Goal: Task Accomplishment & Management: Use online tool/utility

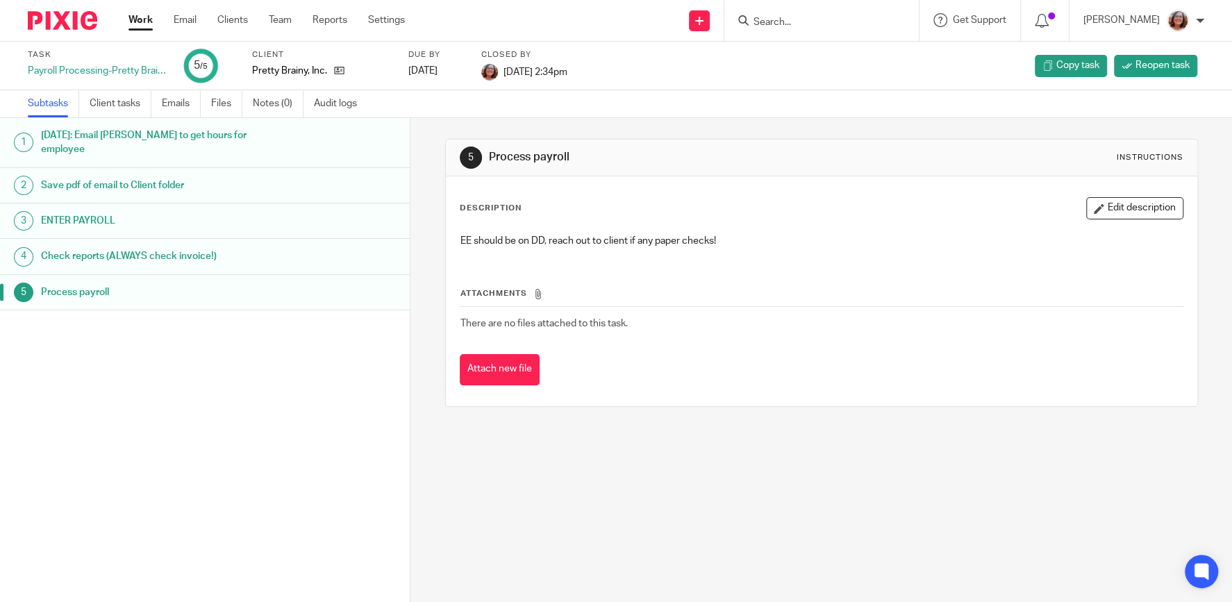
click at [135, 19] on link "Work" at bounding box center [140, 20] width 24 height 14
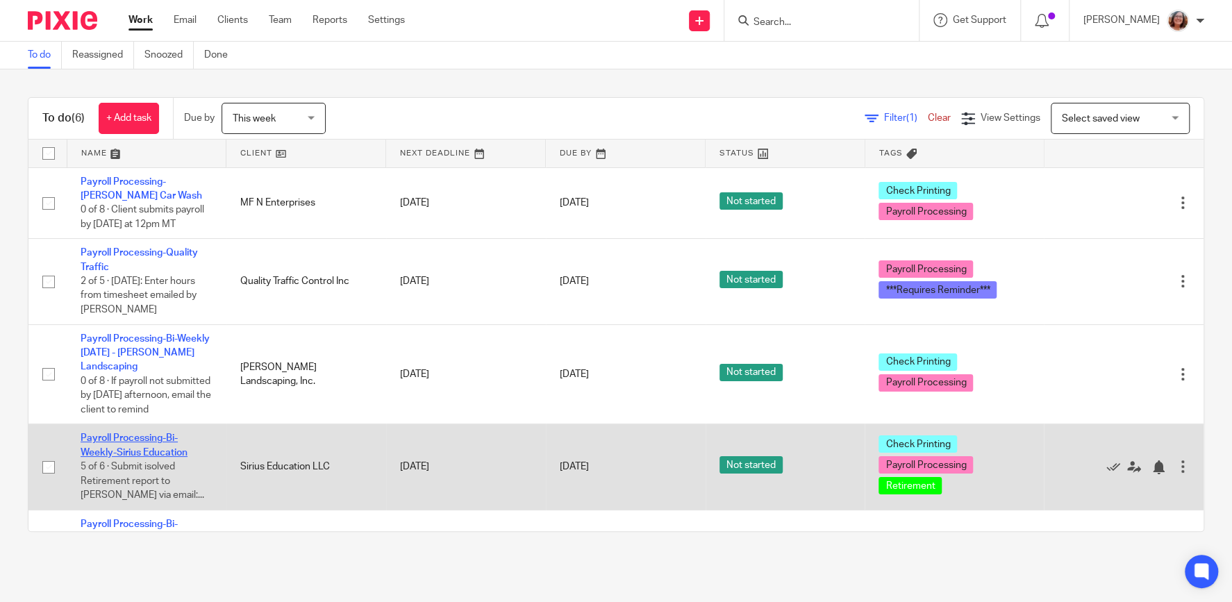
click at [143, 442] on link "Payroll Processing-Bi-Weekly-Sirius Education" at bounding box center [134, 445] width 107 height 24
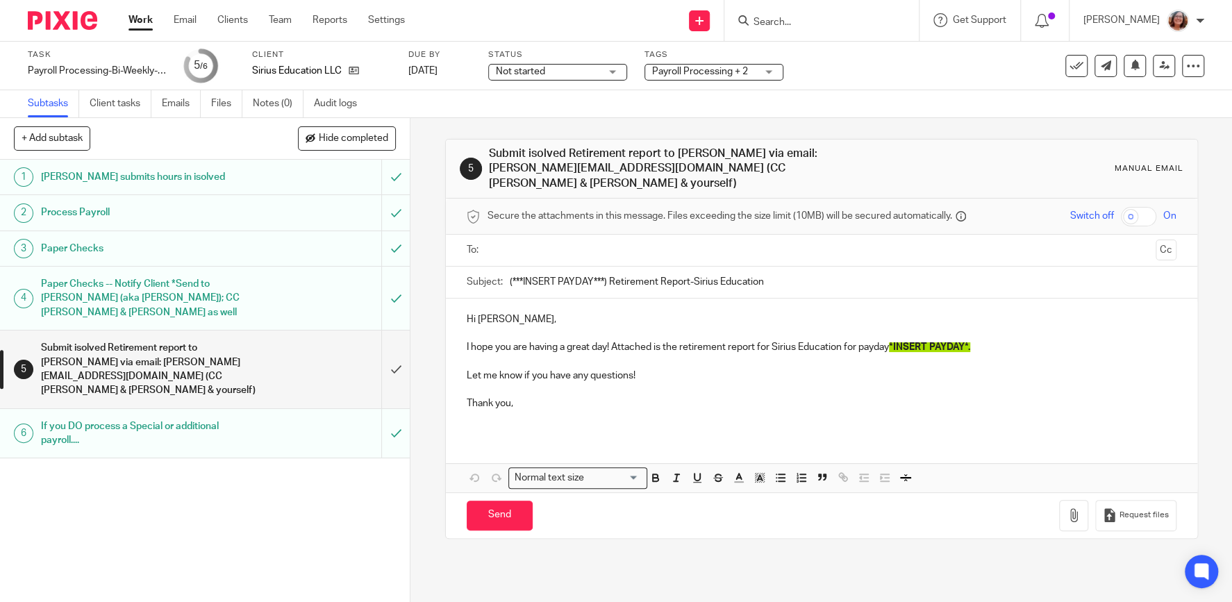
drag, startPoint x: 605, startPoint y: 265, endPoint x: 460, endPoint y: 264, distance: 145.8
click at [510, 267] on input "(***INSERT PAYDAY***) Retirement Report-Sirius Education" at bounding box center [843, 282] width 666 height 31
type input "9/19/25 Retirement Report-Sirius Education"
drag, startPoint x: 975, startPoint y: 330, endPoint x: 897, endPoint y: 330, distance: 77.8
click at [897, 342] on span "*INSERT PAYDAY*." at bounding box center [929, 347] width 81 height 10
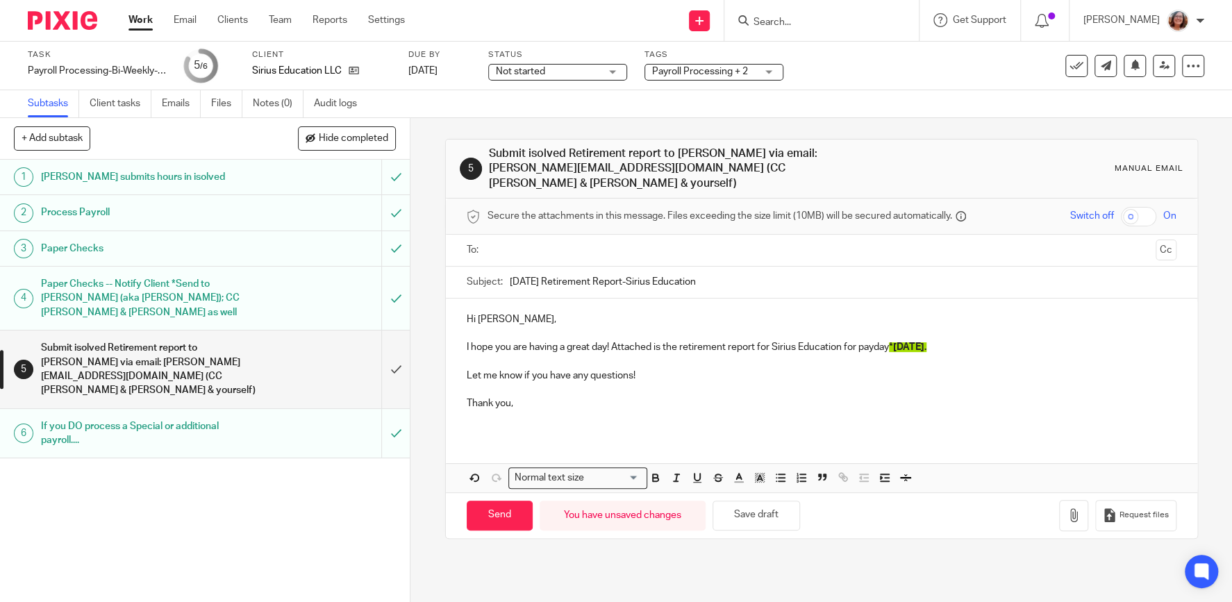
click at [464, 329] on div "Hi Theresa, I hope you are having a great day! Attached is the retirement repor…" at bounding box center [821, 367] width 751 height 137
drag, startPoint x: 609, startPoint y: 167, endPoint x: 482, endPoint y: 168, distance: 127.0
click at [482, 168] on div "5 Submit isolved Retirement report to Theresa via email: Theresa@lbsretire.com …" at bounding box center [821, 168] width 723 height 44
drag, startPoint x: 609, startPoint y: 168, endPoint x: 490, endPoint y: 173, distance: 118.8
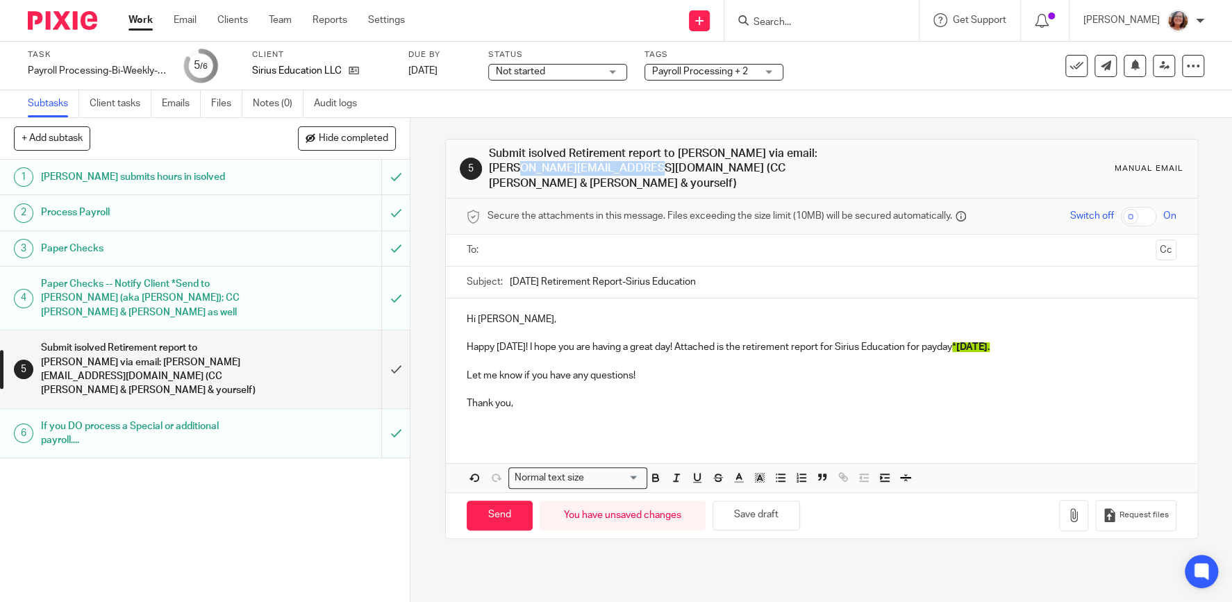
click at [490, 173] on h1 "Submit isolved Retirement report to Theresa via email: Theresa@lbsretire.com (C…" at bounding box center [670, 168] width 362 height 44
copy h1 "Theresa@lbsretire.com"
click at [546, 242] on input "text" at bounding box center [820, 250] width 657 height 16
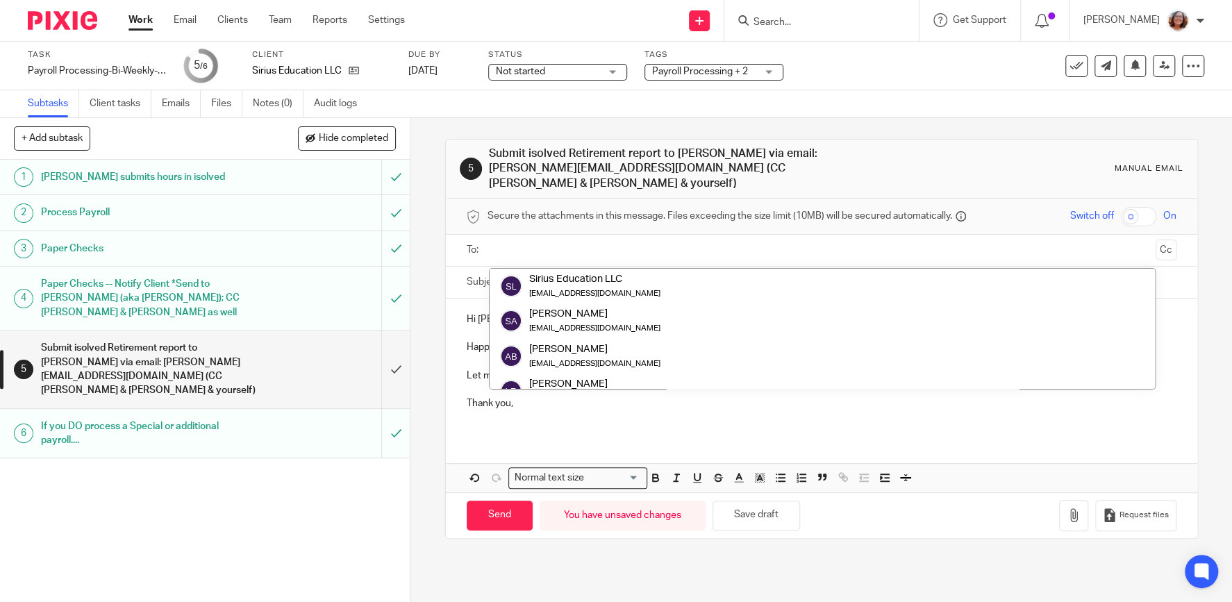
paste input "Theresa@lbsretire.com"
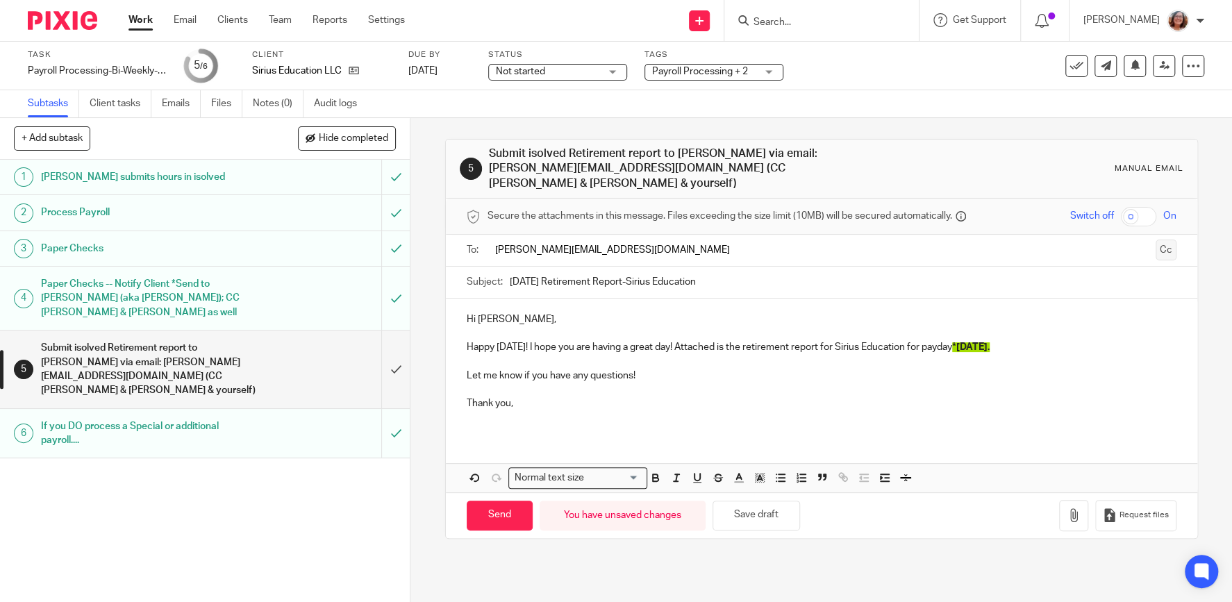
type input "Theresa@lbsretire.com"
click at [1164, 241] on button "Cc" at bounding box center [1165, 251] width 21 height 21
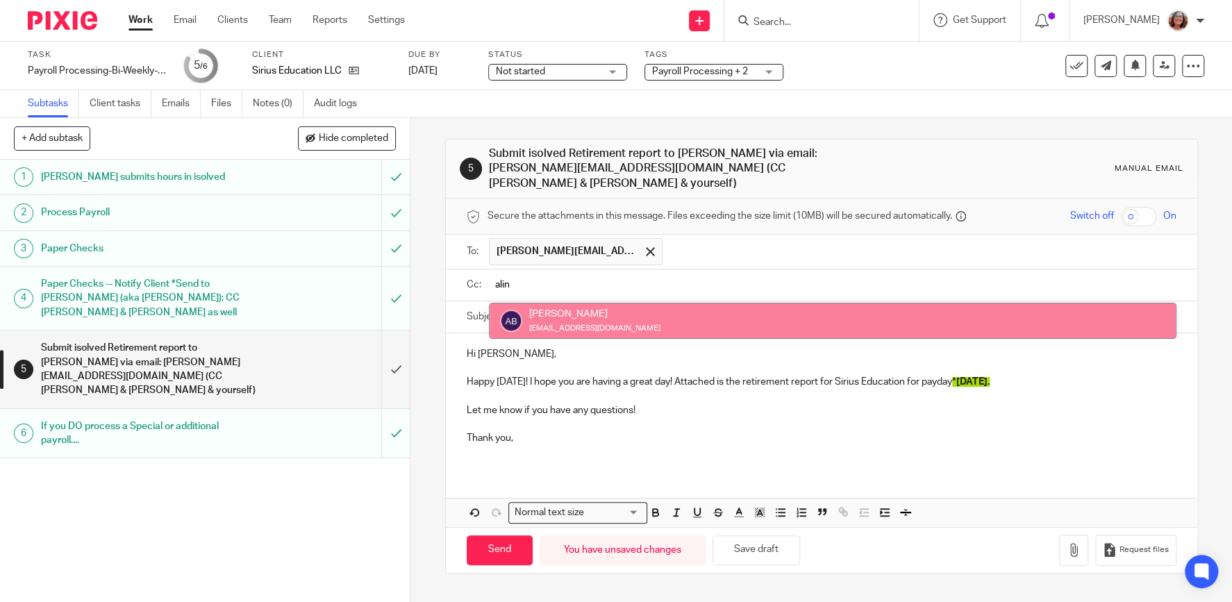
type input "alin"
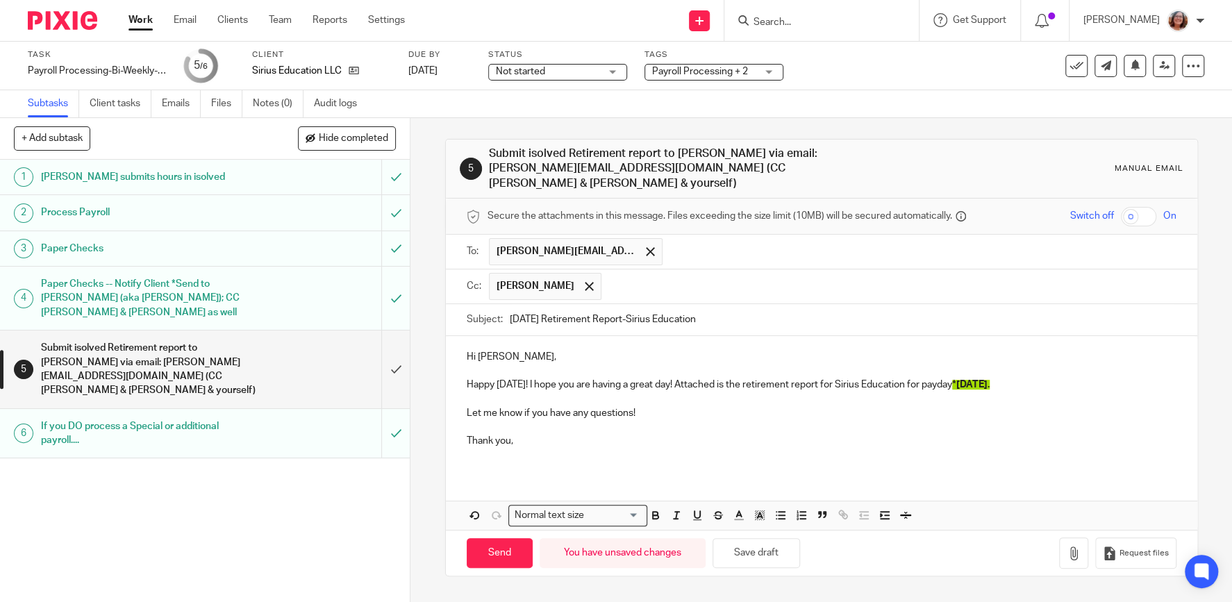
click at [671, 273] on input "text" at bounding box center [889, 286] width 562 height 27
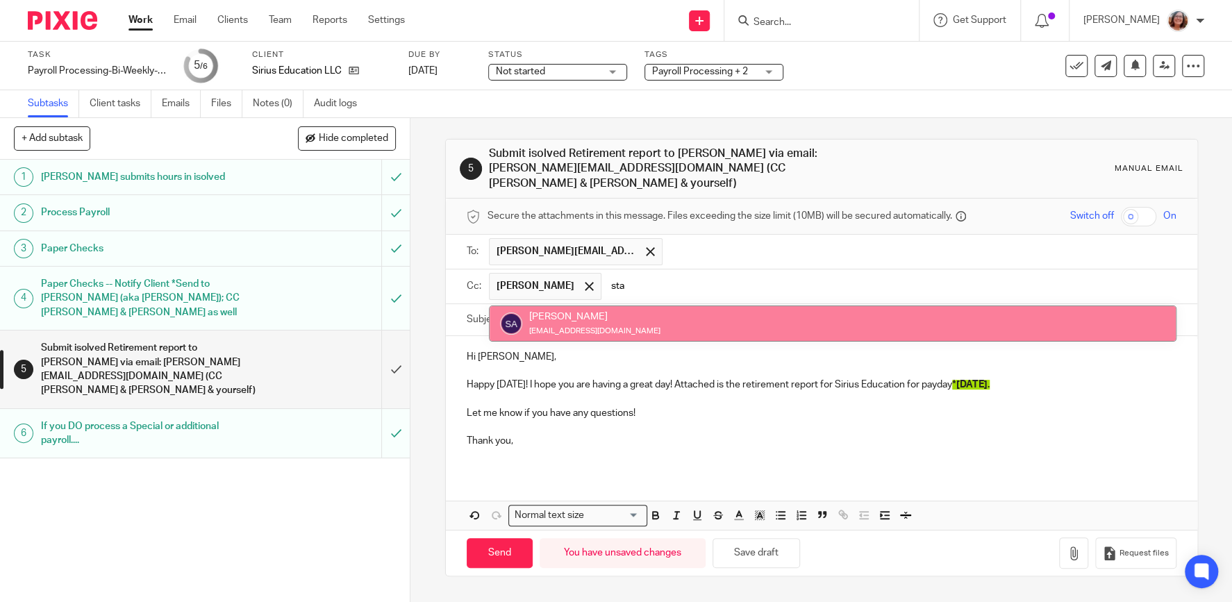
type input "sta"
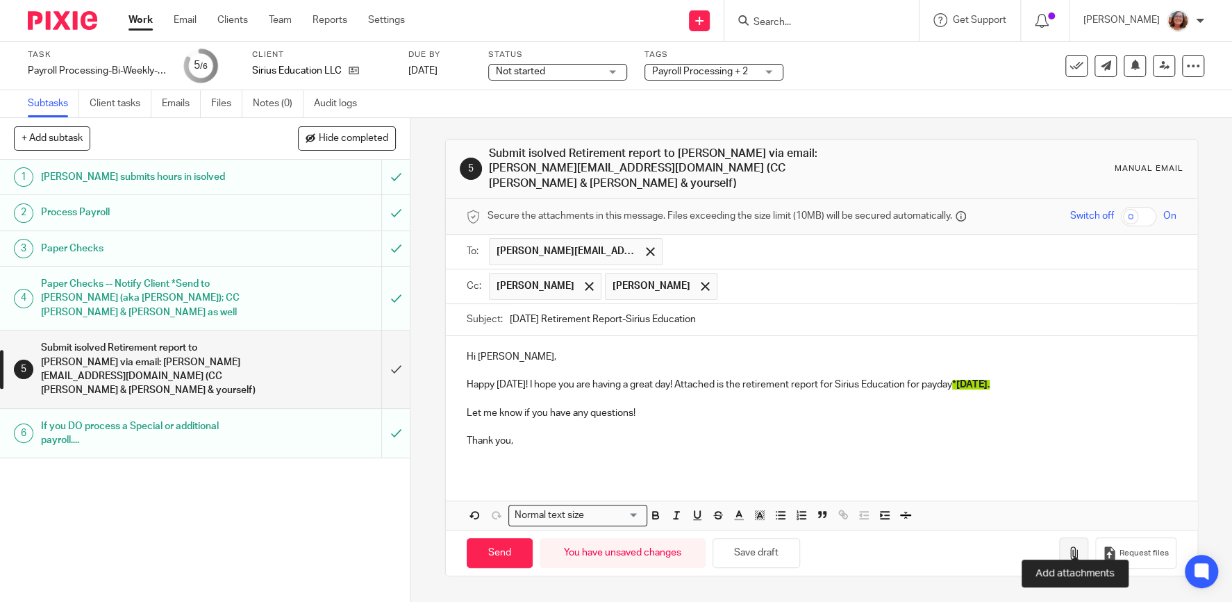
click at [1077, 546] on icon "button" at bounding box center [1073, 553] width 14 height 14
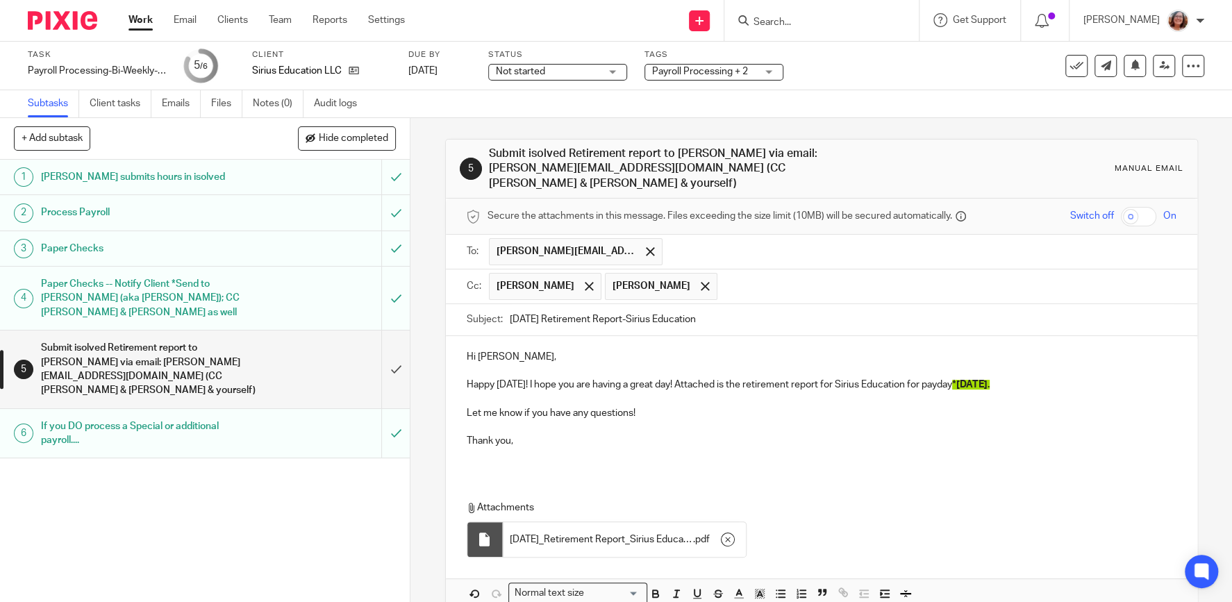
scroll to position [57, 0]
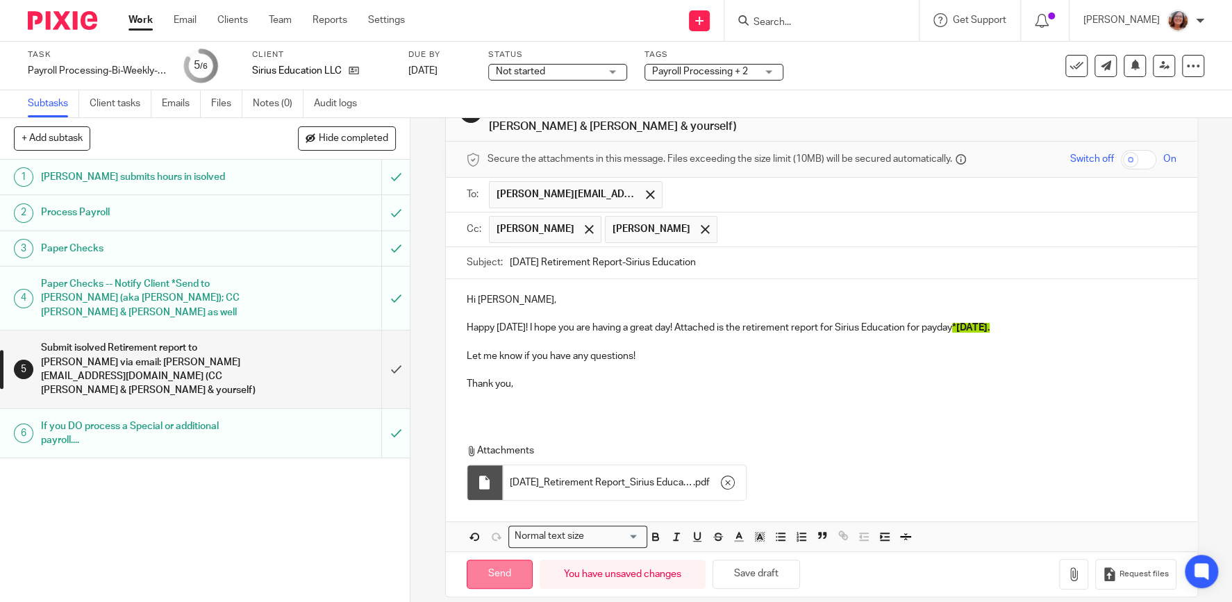
click at [505, 560] on input "Send" at bounding box center [500, 575] width 66 height 30
type input "Sent"
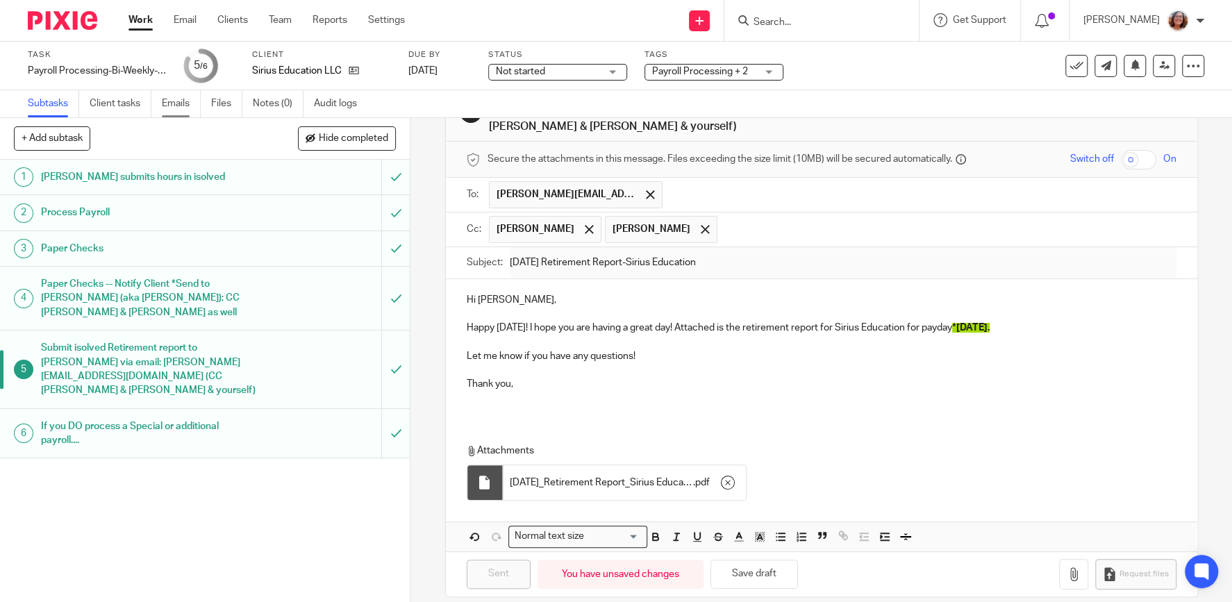
click at [167, 106] on link "Emails" at bounding box center [181, 103] width 39 height 27
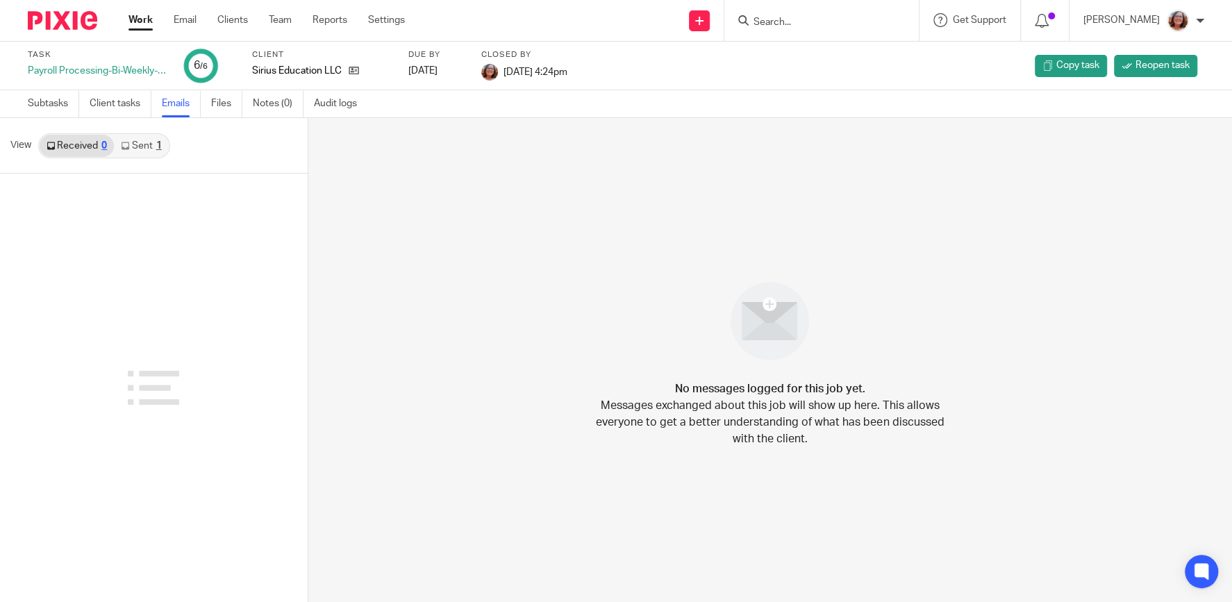
click at [143, 145] on link "Sent 1" at bounding box center [141, 146] width 54 height 22
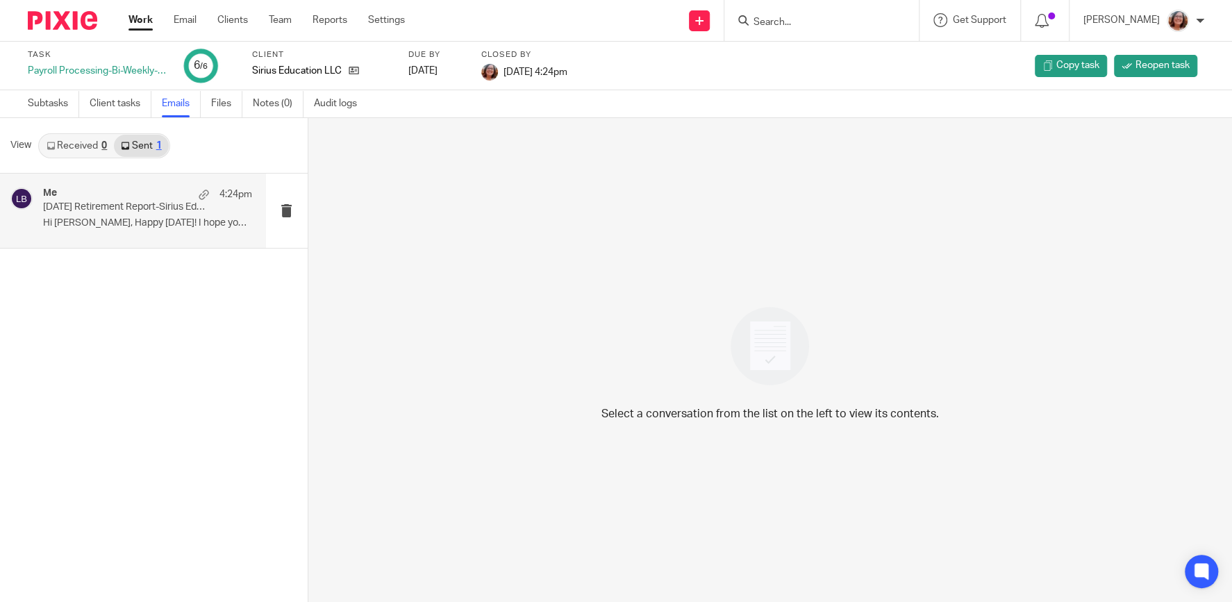
click at [147, 207] on p "[DATE] Retirement Report-Sirius Education" at bounding box center [126, 207] width 167 height 12
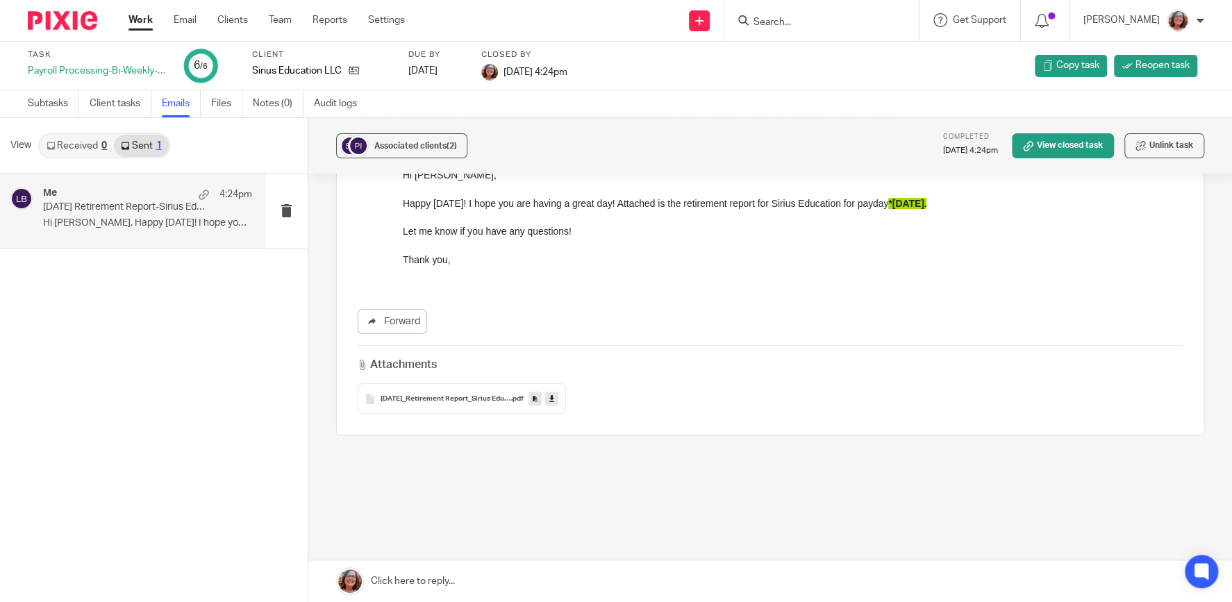
scroll to position [168, 0]
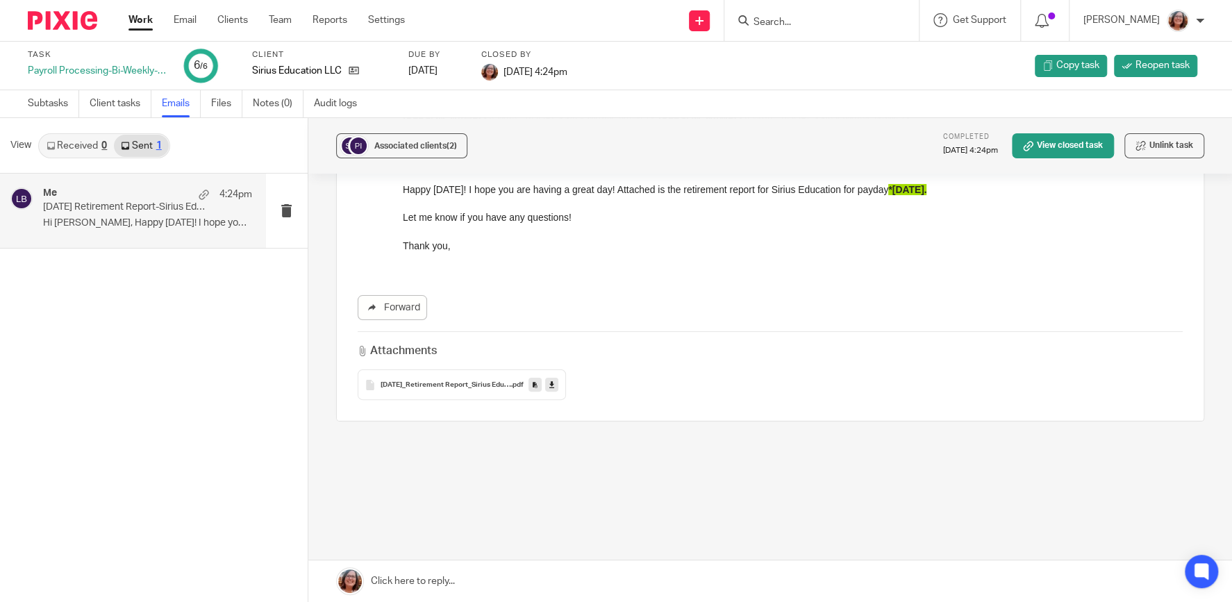
click at [405, 380] on div "09-19-25_Retirement Report_Sirius Education .pdf" at bounding box center [462, 384] width 208 height 31
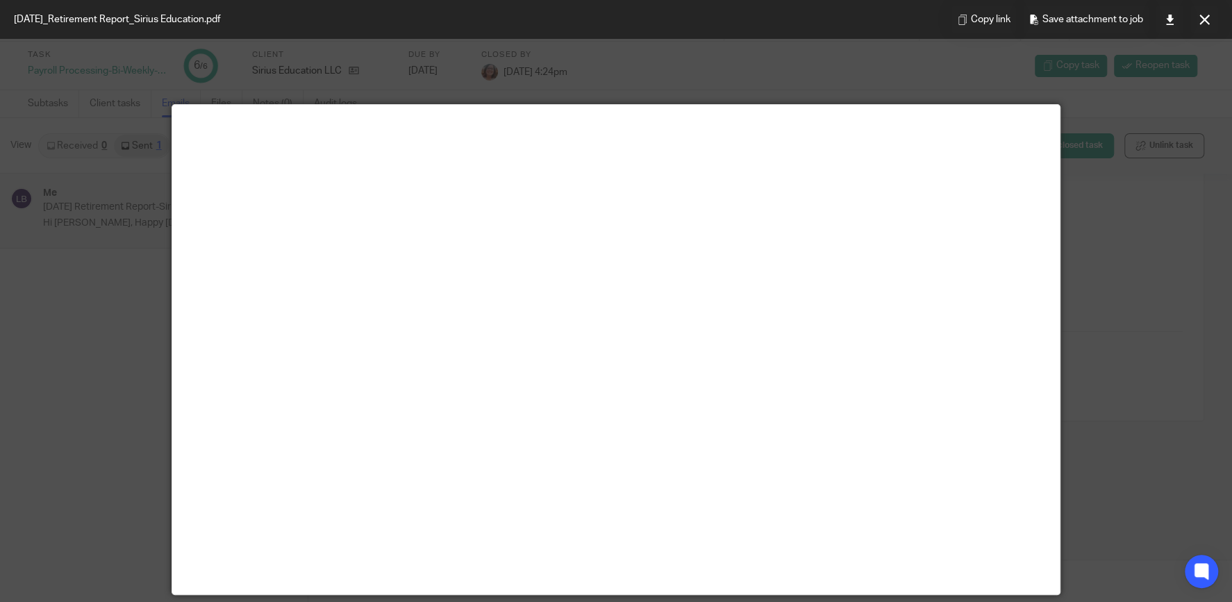
click at [1140, 233] on div at bounding box center [616, 301] width 1232 height 602
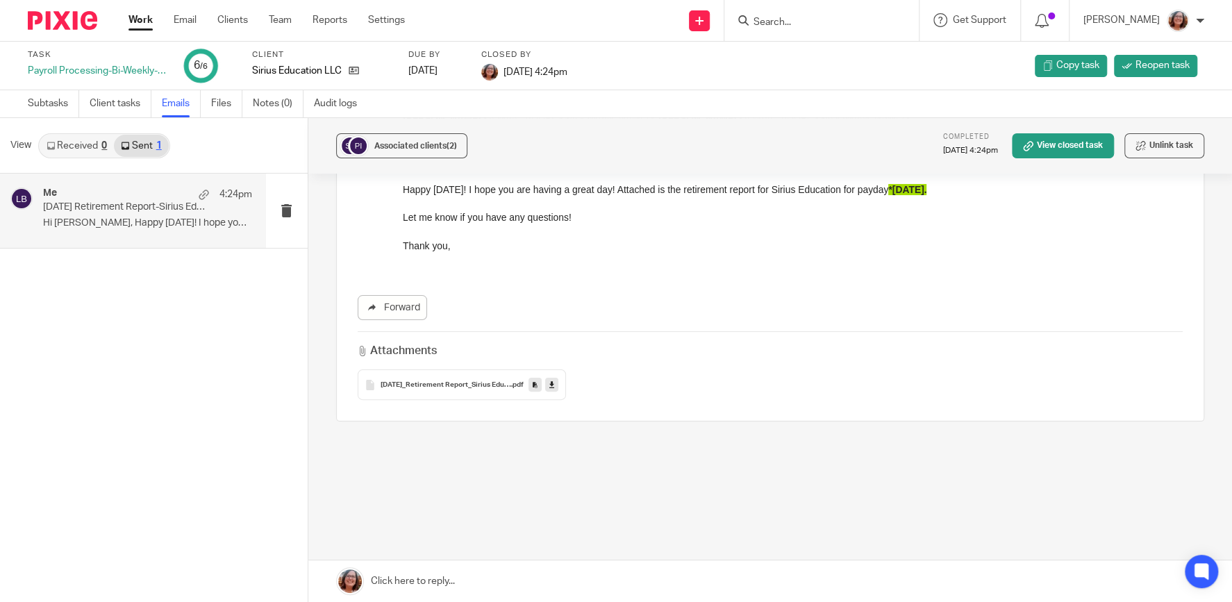
click at [139, 21] on link "Work" at bounding box center [140, 20] width 24 height 14
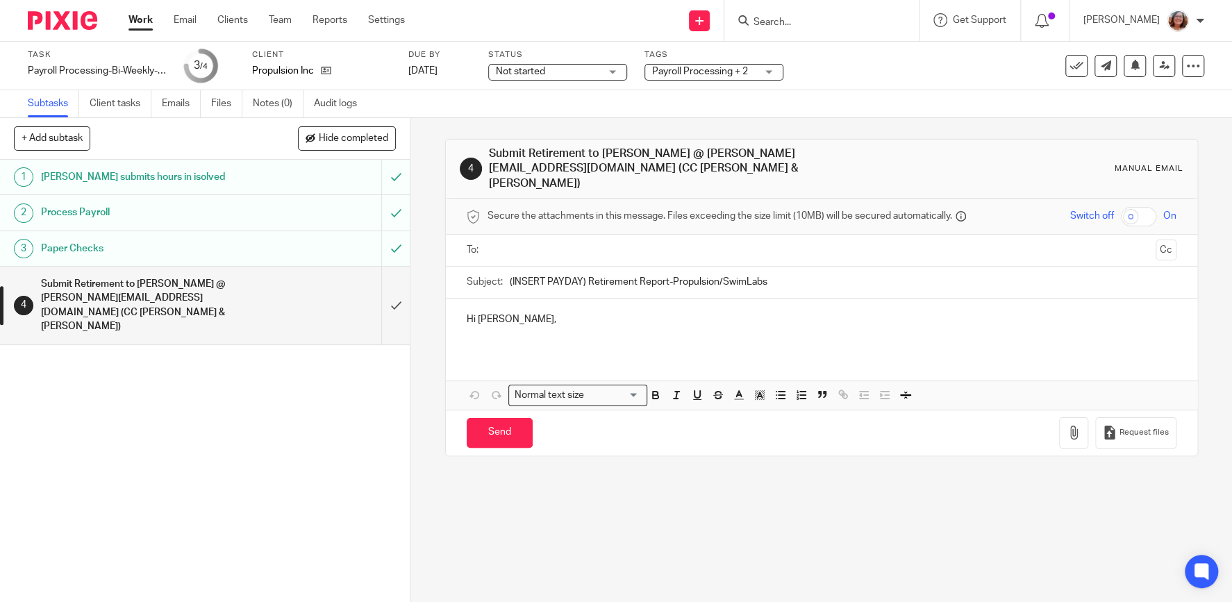
drag, startPoint x: 583, startPoint y: 264, endPoint x: 417, endPoint y: 267, distance: 166.6
click at [510, 267] on input "(INSERT PAYDAY) Retirement Report-Propulsion/SwimLabs" at bounding box center [843, 282] width 666 height 31
type input "9/19/25 Retirement Report-Propulsion/SwimLabs"
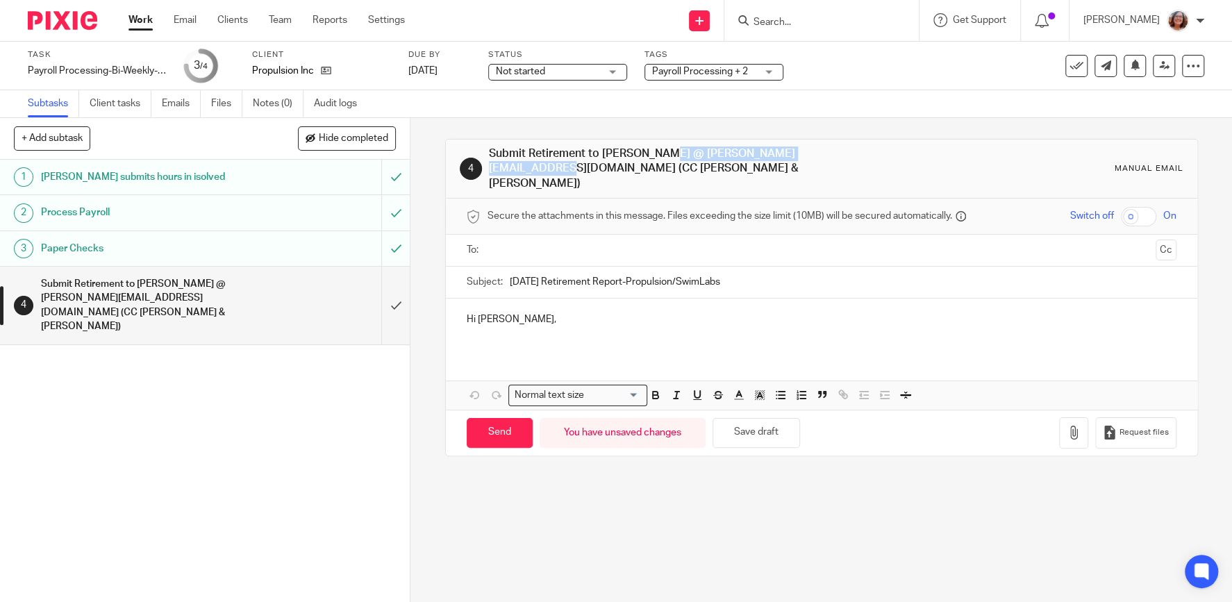
drag, startPoint x: 780, startPoint y: 154, endPoint x: 601, endPoint y: 158, distance: 179.1
click at [601, 158] on h1 "Submit Retirement to Theresa @ Theresa@lbsretire.com (CC Alinda & Heather)" at bounding box center [670, 168] width 362 height 44
copy h1 "Theresa @ Theresa@lbsretire.com"
click at [544, 242] on input "text" at bounding box center [820, 250] width 657 height 16
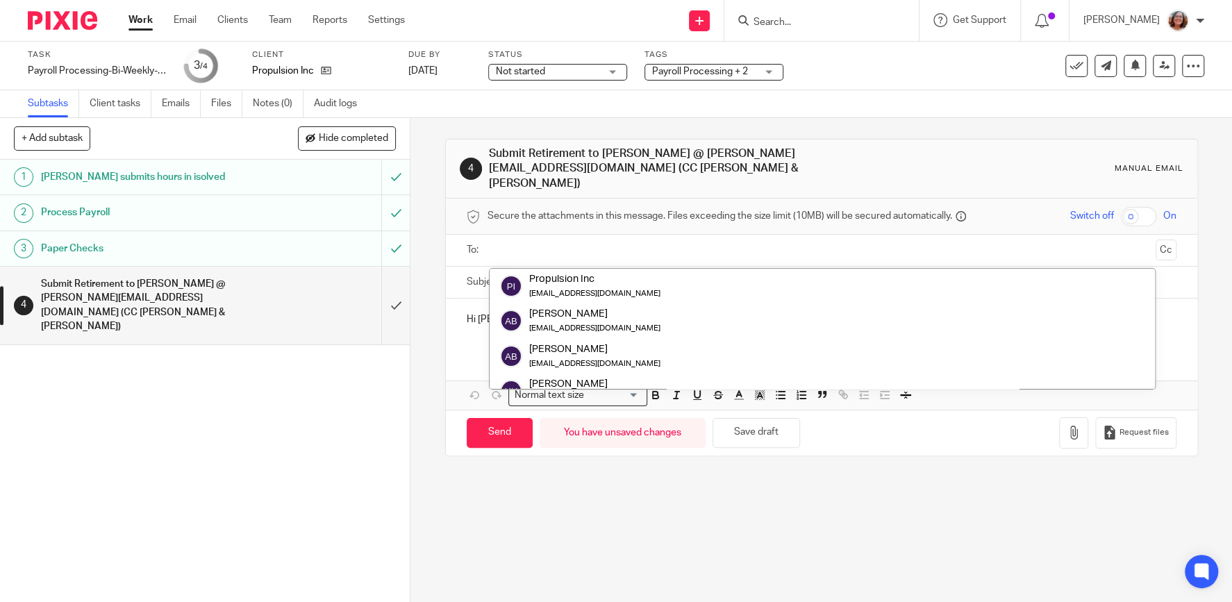
paste input "Theresa @ Theresa@lbsretire.com"
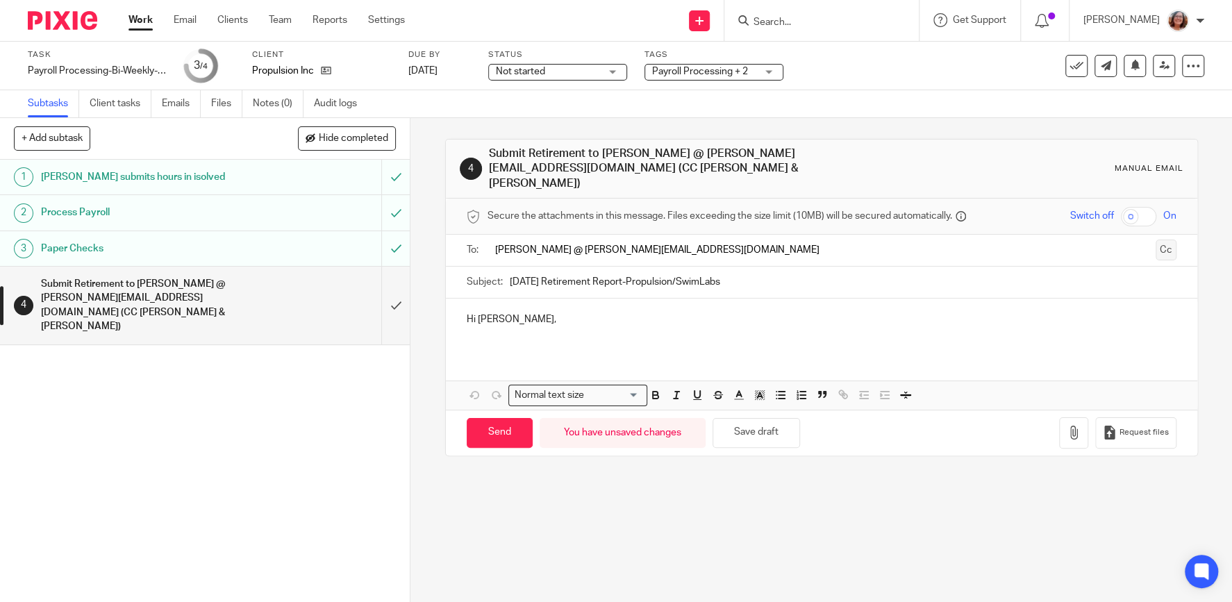
type input "Theresa @ Theresa@lbsretire.com"
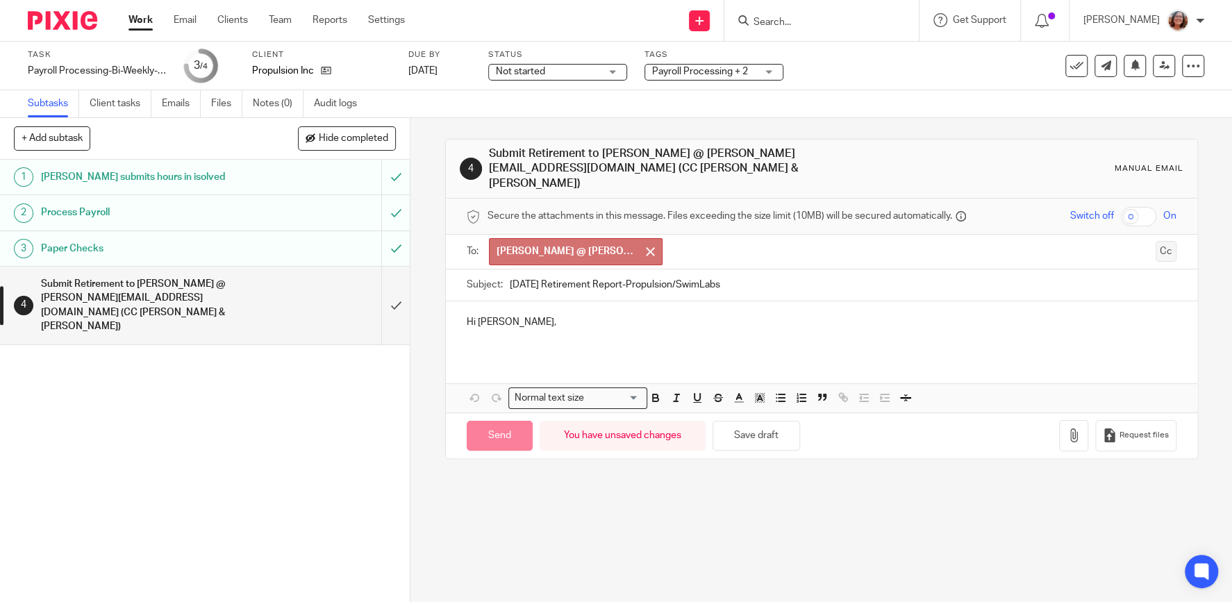
click at [1169, 241] on button "Cc" at bounding box center [1165, 251] width 21 height 21
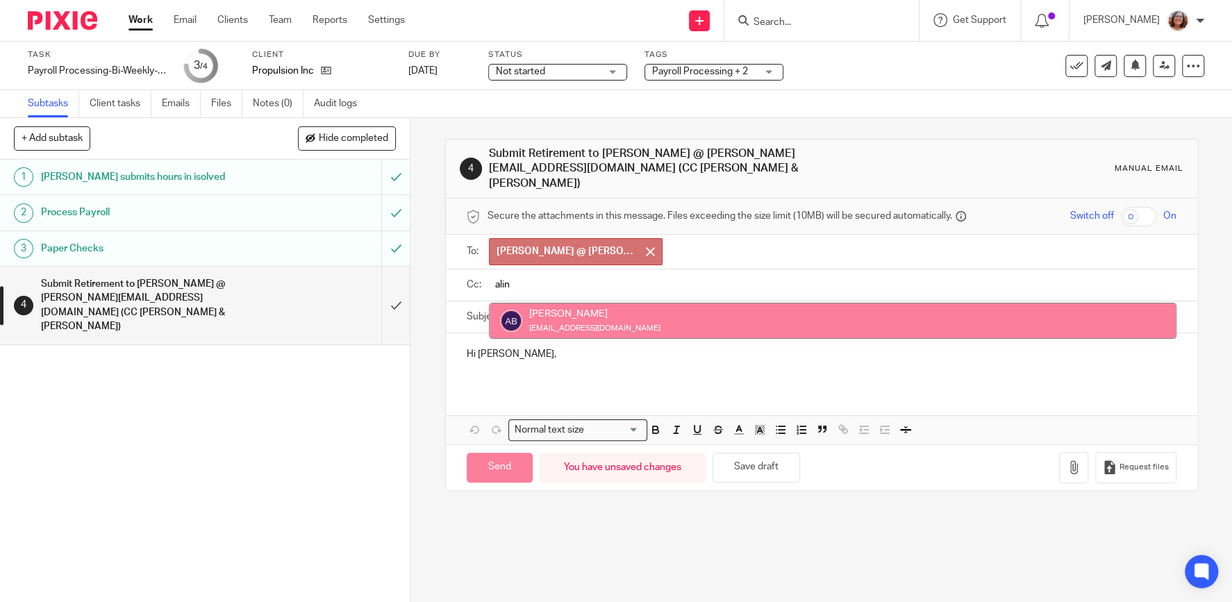
type input "alin"
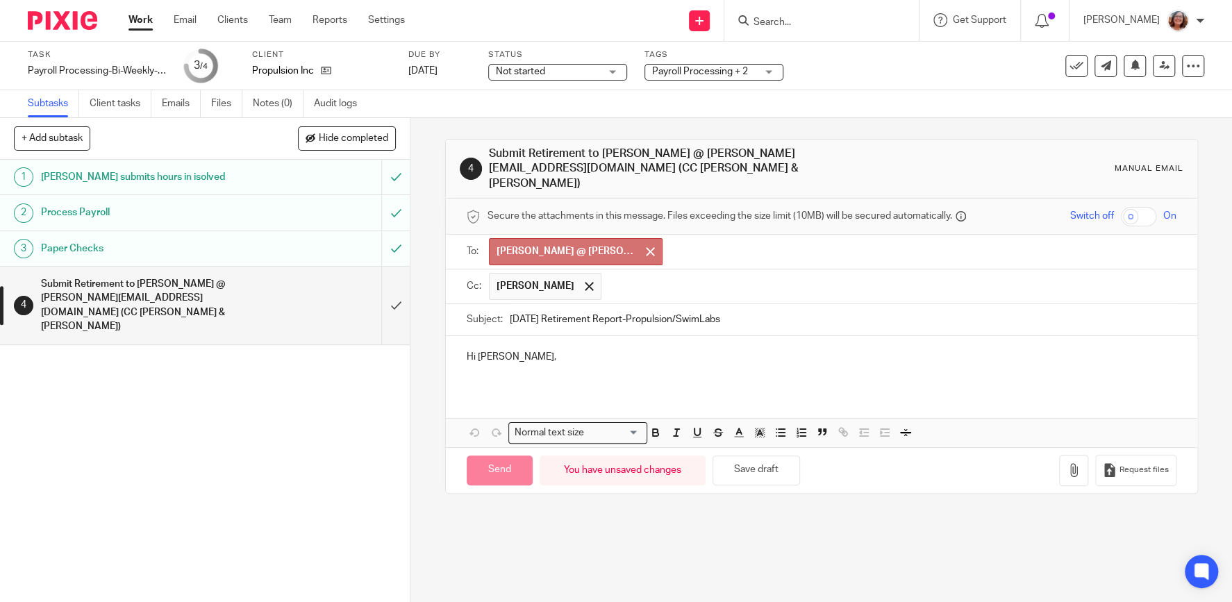
click at [616, 273] on input "text" at bounding box center [889, 286] width 562 height 27
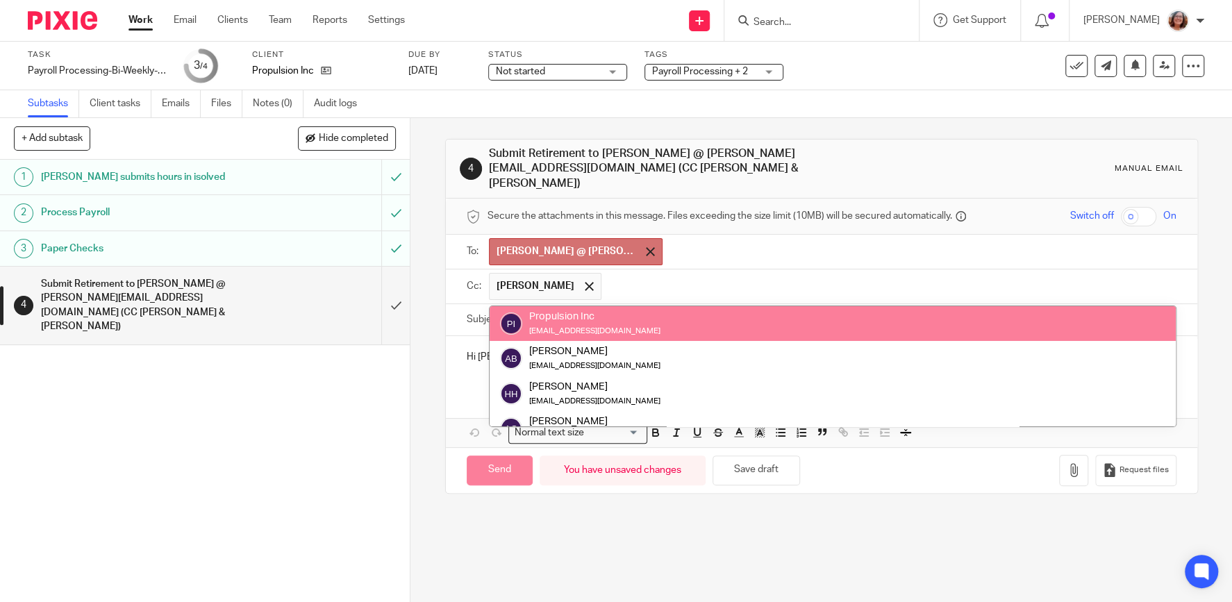
click at [650, 247] on span at bounding box center [650, 251] width 9 height 9
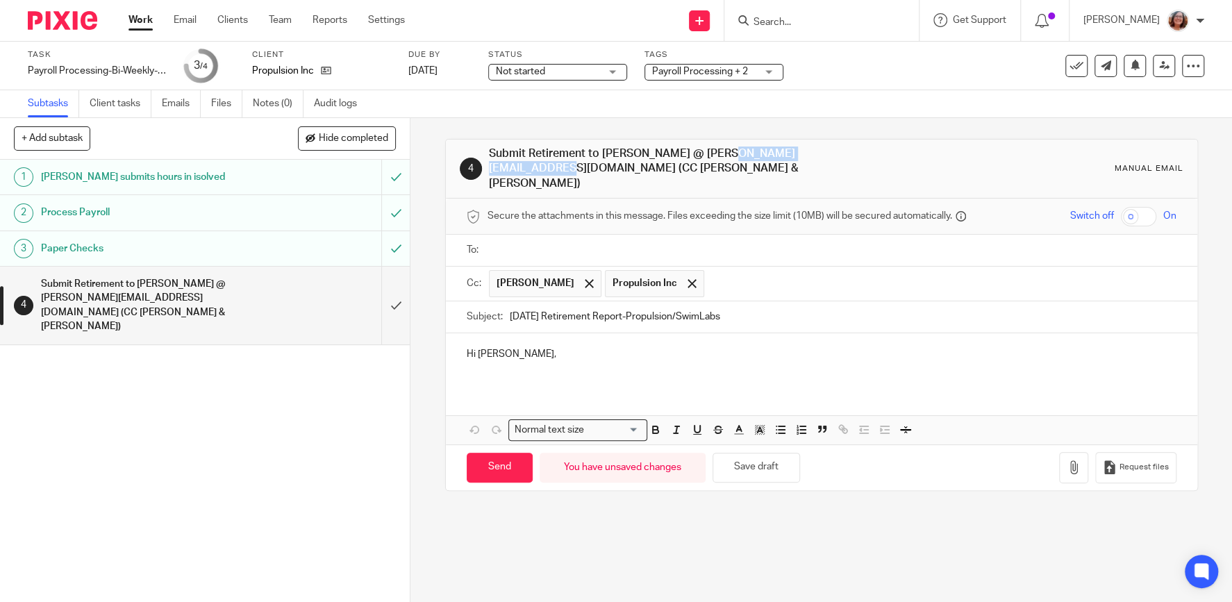
drag, startPoint x: 779, startPoint y: 153, endPoint x: 661, endPoint y: 154, distance: 118.0
click at [661, 154] on h1 "Submit Retirement to Theresa @ Theresa@lbsretire.com (CC Alinda & Heather)" at bounding box center [670, 168] width 362 height 44
copy h1 "Theresa@lbsretire.com"
click at [570, 242] on input "text" at bounding box center [831, 250] width 678 height 16
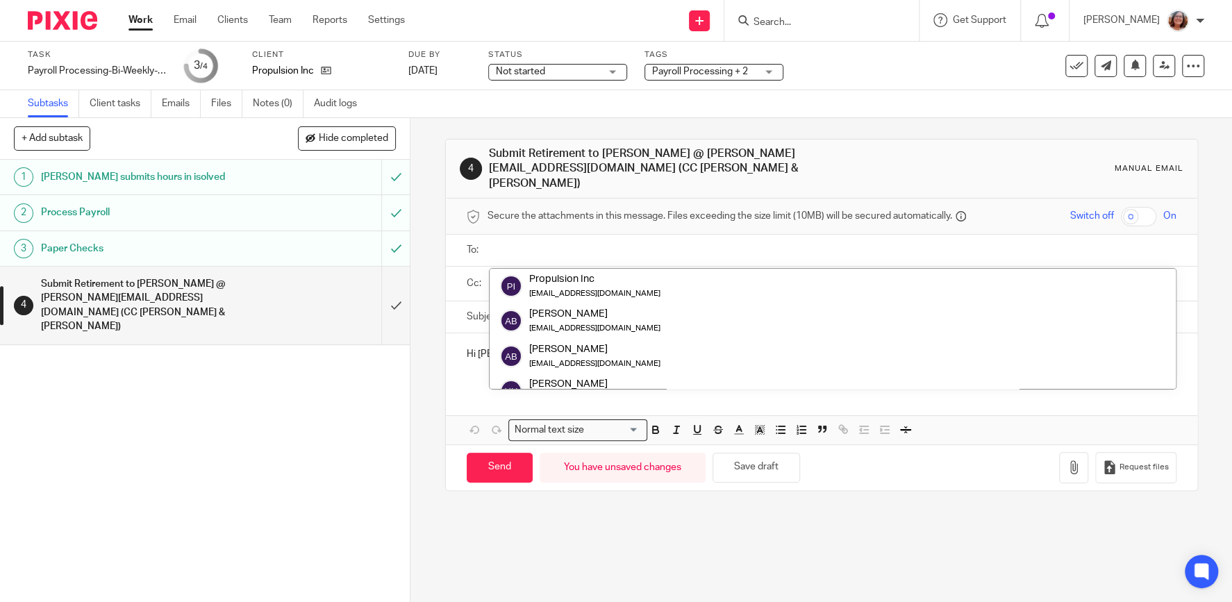
paste input "Theresa@lbsretire.com"
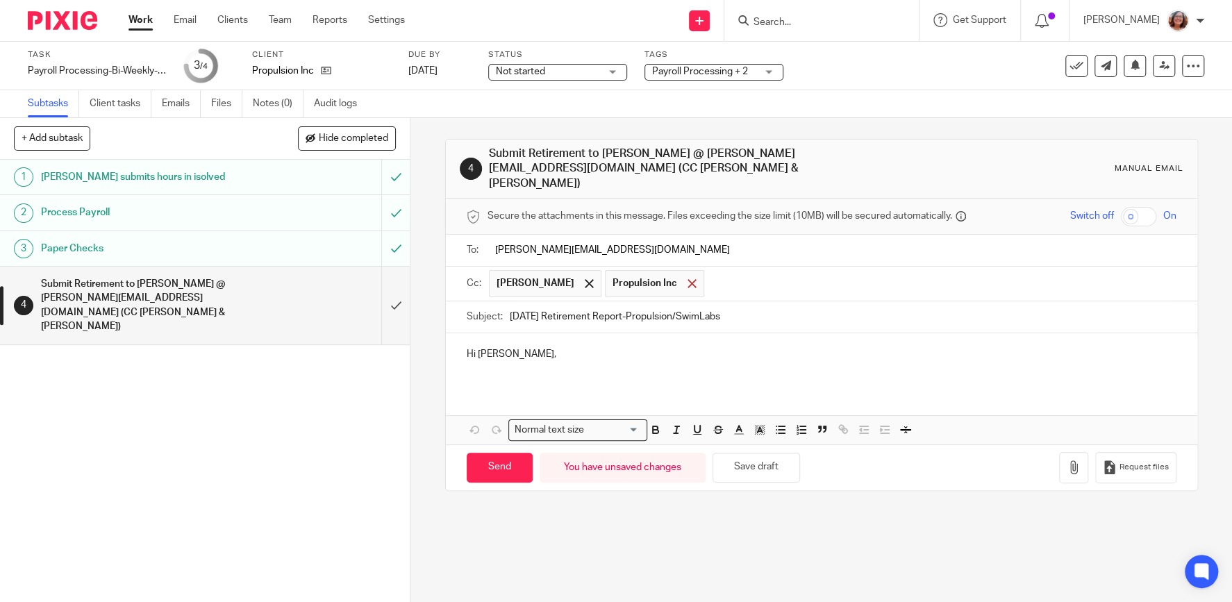
type input "Theresa@lbsretire.com"
click at [684, 273] on div at bounding box center [692, 283] width 16 height 21
click at [649, 273] on input "text" at bounding box center [889, 286] width 562 height 27
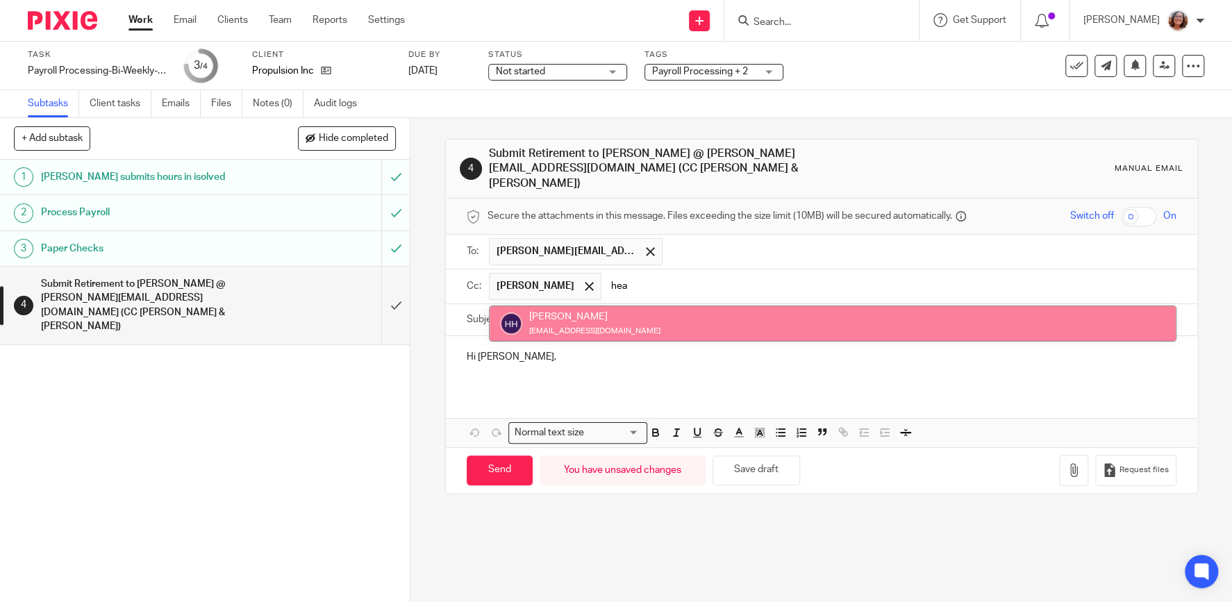
type input "hea"
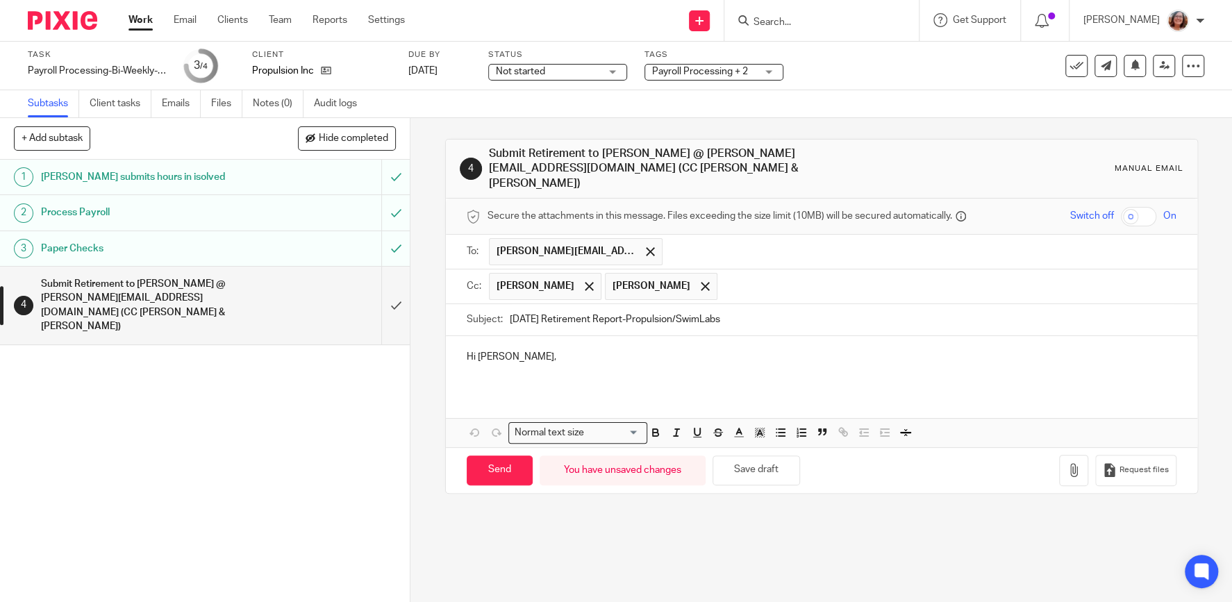
click at [519, 350] on p "Hi Theresa," at bounding box center [821, 364] width 709 height 28
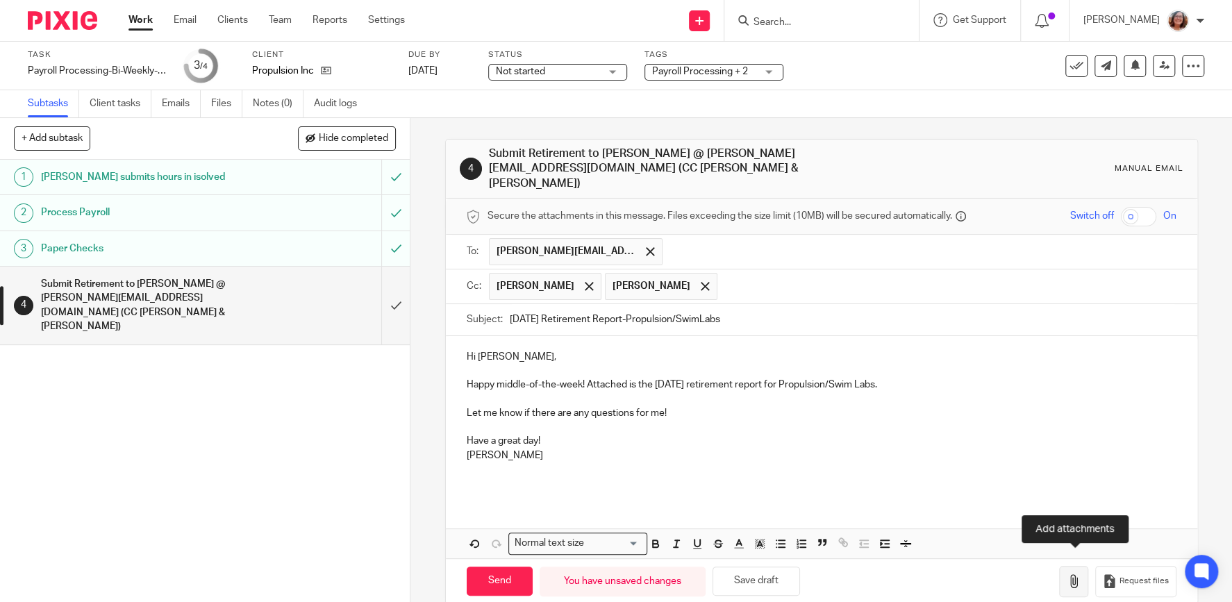
click at [1077, 574] on button "button" at bounding box center [1073, 581] width 29 height 31
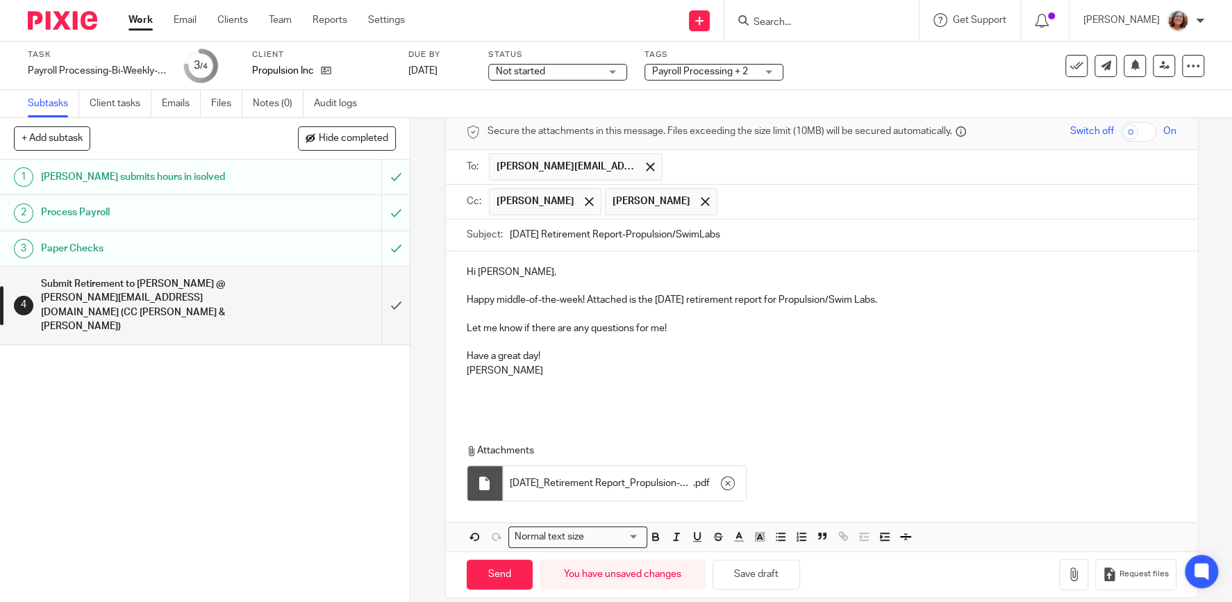
scroll to position [85, 0]
click at [496, 559] on input "Send" at bounding box center [500, 574] width 66 height 30
type input "Sent"
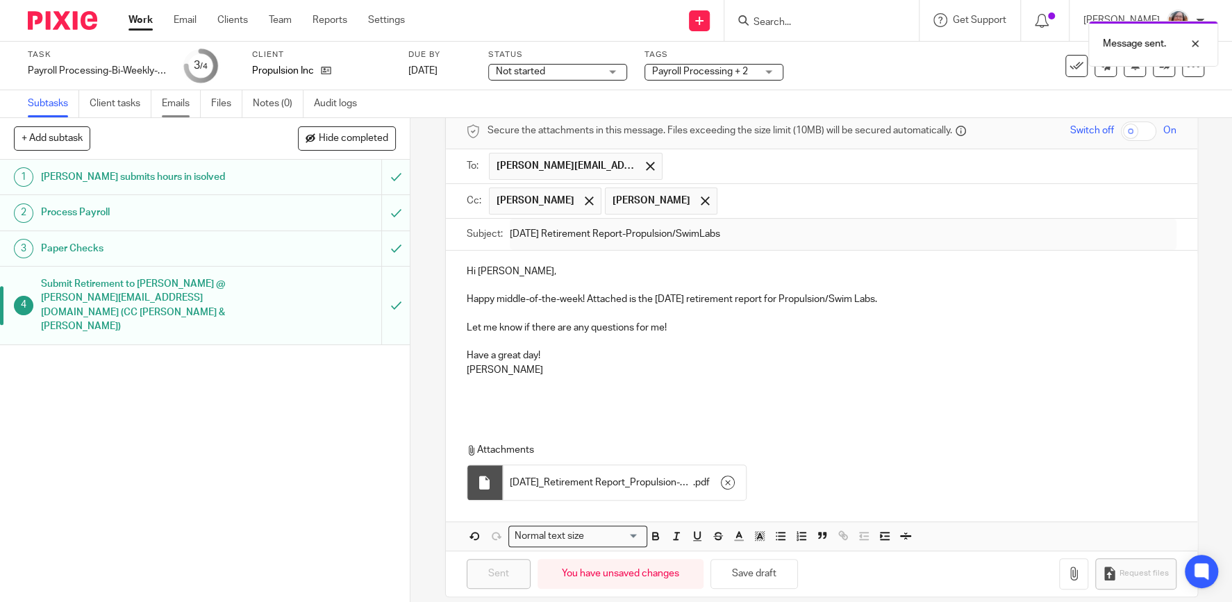
click at [183, 106] on link "Emails" at bounding box center [181, 103] width 39 height 27
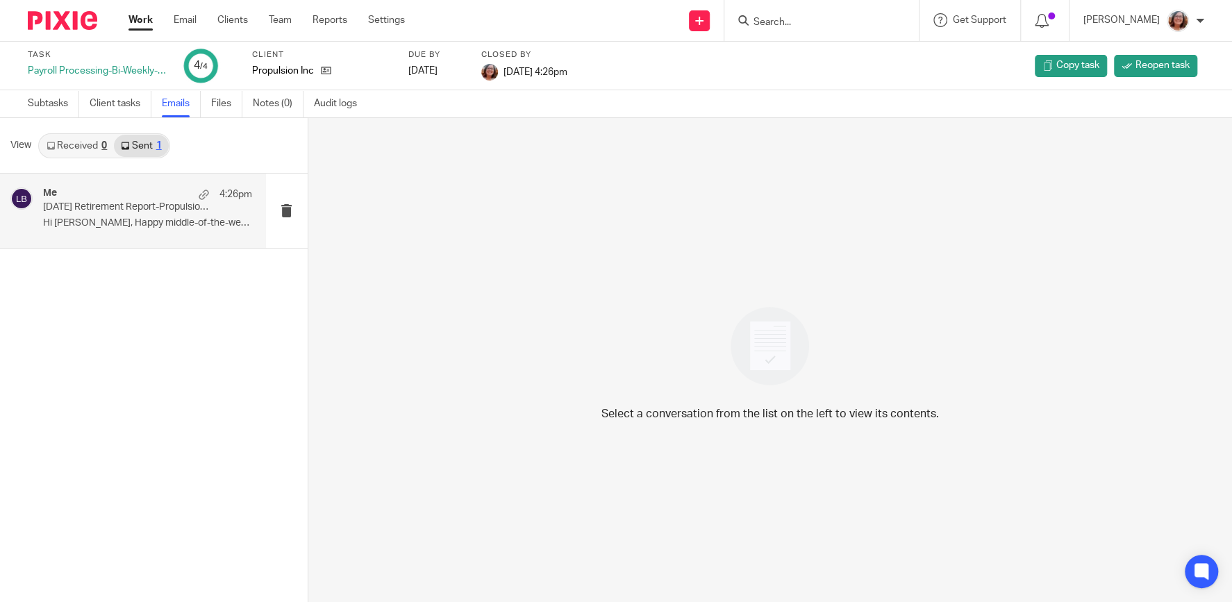
click at [119, 218] on p "Hi Theresa, Happy middle-of-the-week!..." at bounding box center [147, 223] width 209 height 12
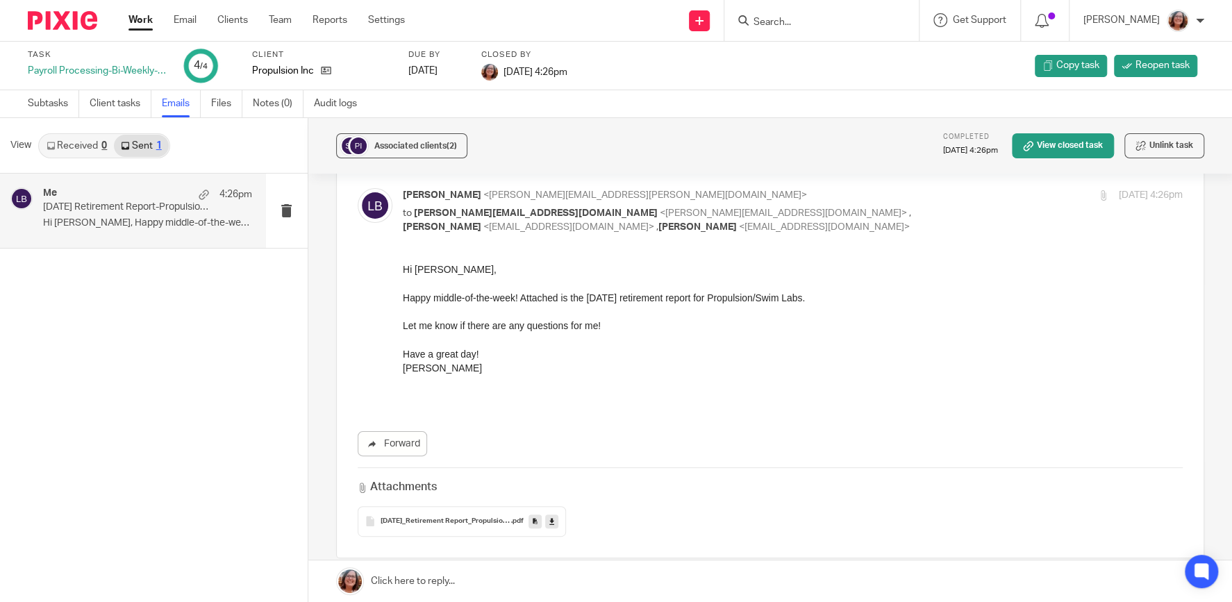
scroll to position [196, 0]
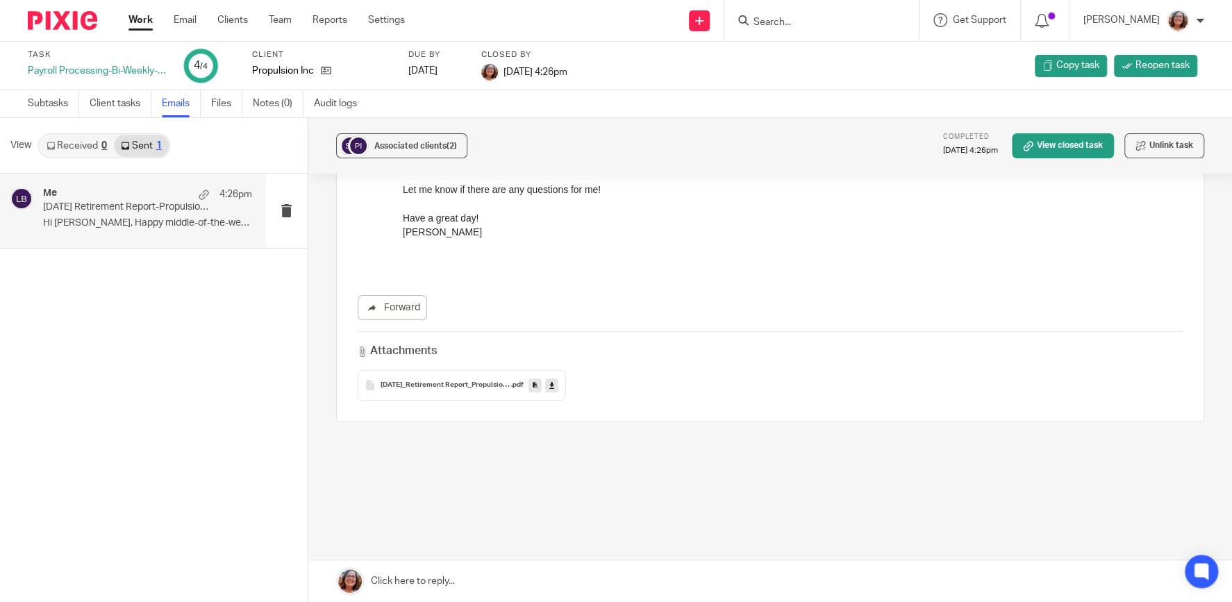
click at [420, 387] on span "09-19-25_Retirement Report_Propulsion-SwimLabs" at bounding box center [445, 385] width 131 height 8
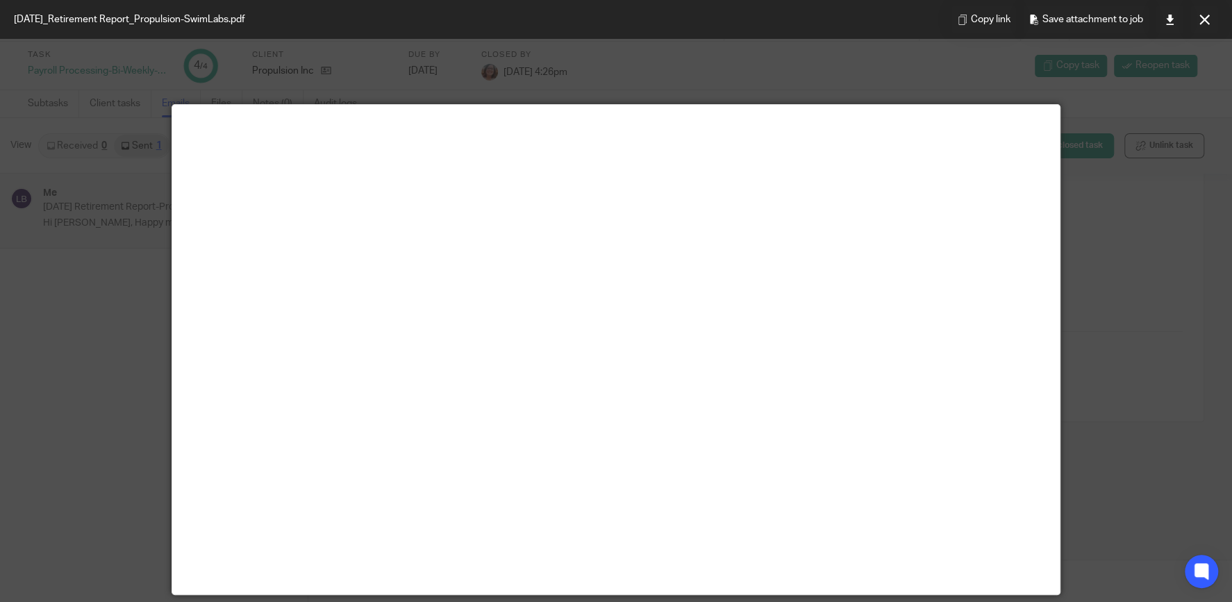
click at [1100, 293] on div at bounding box center [616, 301] width 1232 height 602
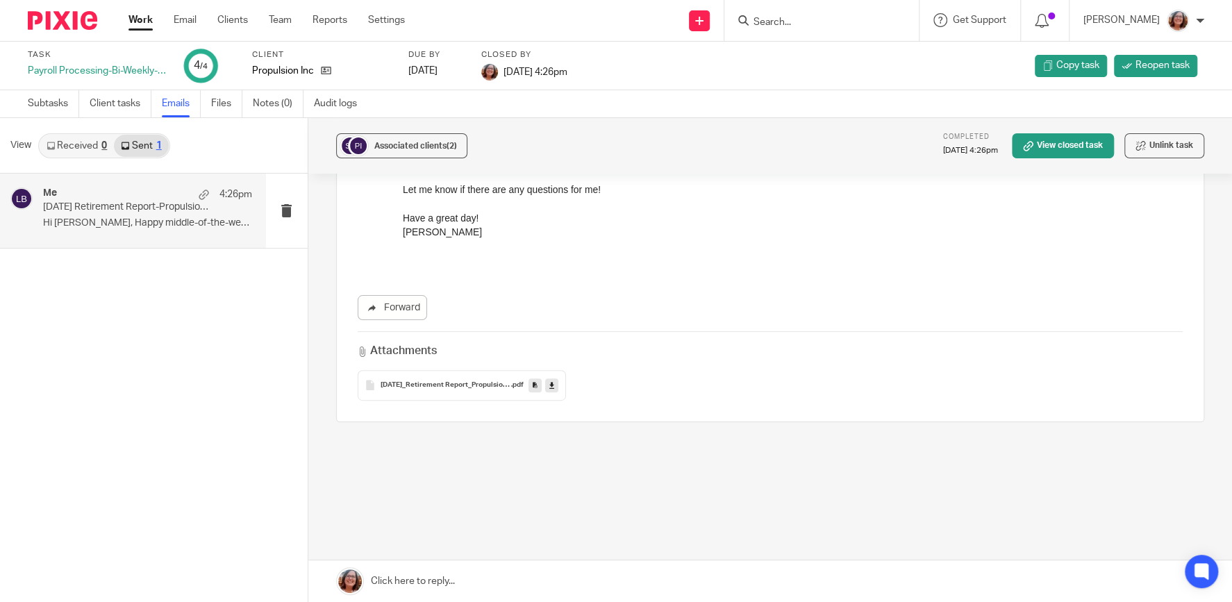
click at [133, 17] on link "Work" at bounding box center [140, 20] width 24 height 14
